Goal: Information Seeking & Learning: Learn about a topic

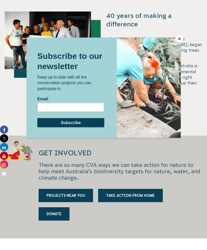
scroll to position [386, 0]
click at [180, 41] on button "Close" at bounding box center [179, 39] width 8 height 8
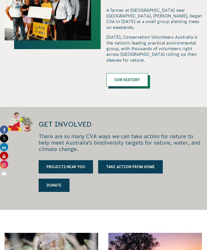
scroll to position [419, 0]
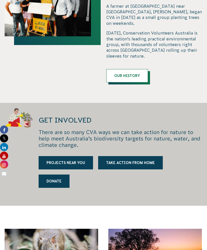
click at [133, 70] on link "Our History" at bounding box center [127, 75] width 42 height 13
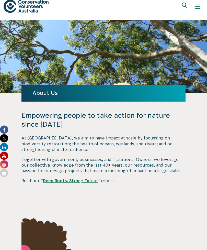
scroll to position [0, 0]
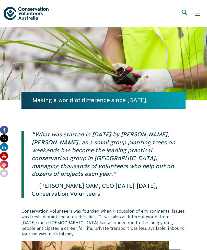
click at [194, 16] on button "Show mobile navigation menu" at bounding box center [197, 14] width 12 height 12
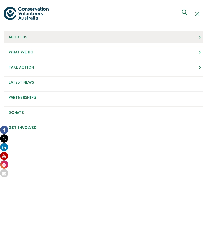
click at [19, 38] on span "About Us" at bounding box center [18, 37] width 18 height 4
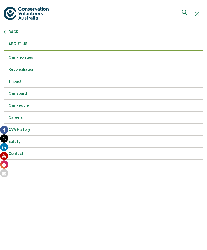
click at [18, 104] on link "Our People" at bounding box center [104, 105] width 200 height 12
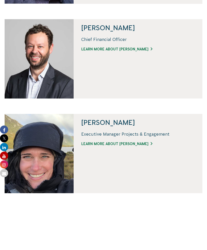
scroll to position [221, 0]
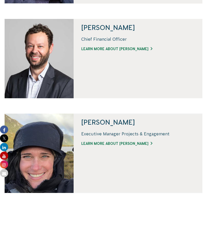
click at [102, 124] on h4 "Renae Riviere" at bounding box center [125, 122] width 88 height 7
click at [100, 146] on link "Learn more about Renae" at bounding box center [125, 143] width 88 height 5
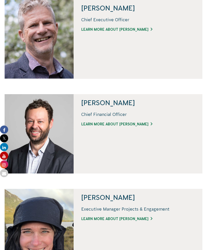
scroll to position [147, 0]
click at [118, 126] on link "Learn more about David" at bounding box center [116, 123] width 71 height 5
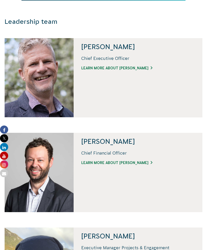
scroll to position [3, 0]
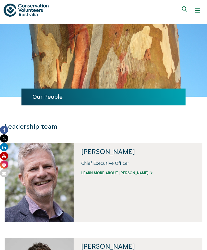
click at [108, 171] on link "Learn more about Phil" at bounding box center [116, 172] width 71 height 5
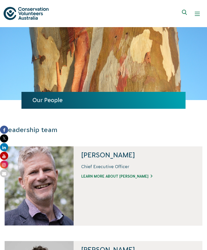
click at [196, 14] on span "Show mobile navigation menu" at bounding box center [197, 14] width 5 height 1
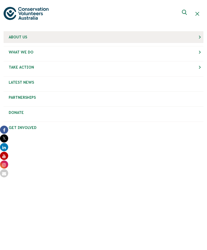
click at [198, 37] on link "About Us" at bounding box center [104, 37] width 200 height 12
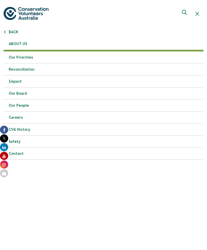
click at [56, 93] on link "Our Board" at bounding box center [104, 93] width 200 height 12
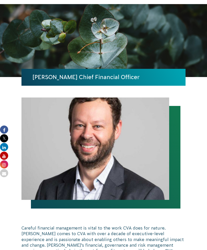
scroll to position [19, 0]
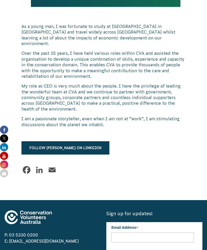
scroll to position [224, 0]
click at [146, 57] on p "Over the past 35 years, I have held various roles within CVA and assisted the o…" at bounding box center [103, 65] width 164 height 29
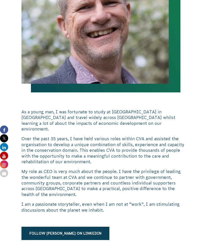
scroll to position [137, 0]
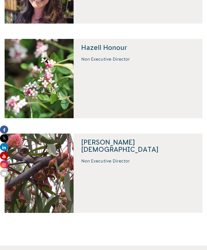
scroll to position [398, 0]
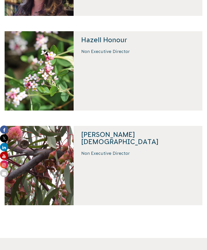
click at [103, 150] on div "Non Executive Director" at bounding box center [137, 155] width 113 height 10
click at [118, 150] on p "Non Executive Director" at bounding box center [137, 153] width 113 height 6
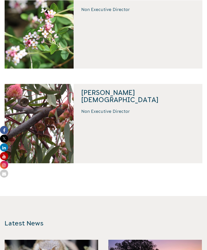
click at [107, 92] on h4 "[PERSON_NAME][DEMOGRAPHIC_DATA]" at bounding box center [137, 96] width 113 height 14
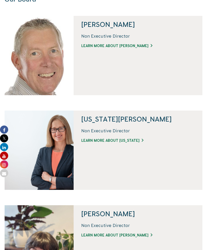
scroll to position [130, 0]
click at [123, 47] on link "LEARN MORE ABOUT [PERSON_NAME]" at bounding box center [116, 45] width 71 height 5
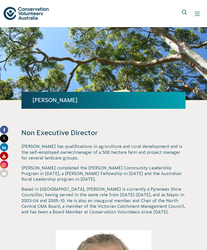
click at [198, 13] on div "Show mobile navigation menu" at bounding box center [197, 13] width 5 height 5
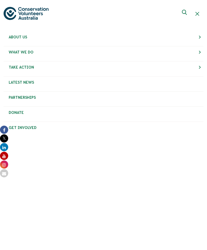
click at [27, 128] on link "Get Involved" at bounding box center [104, 128] width 200 height 12
